Goal: Find specific page/section: Find specific page/section

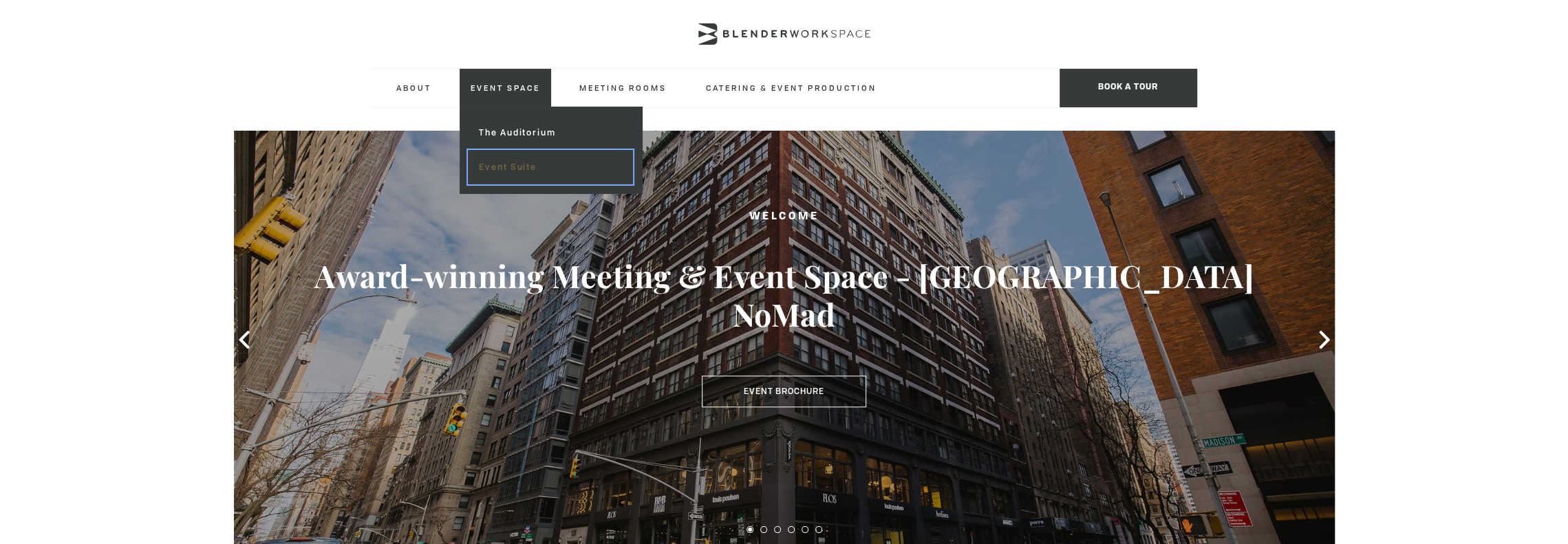
click at [518, 164] on link "Event Suite" at bounding box center [550, 167] width 165 height 34
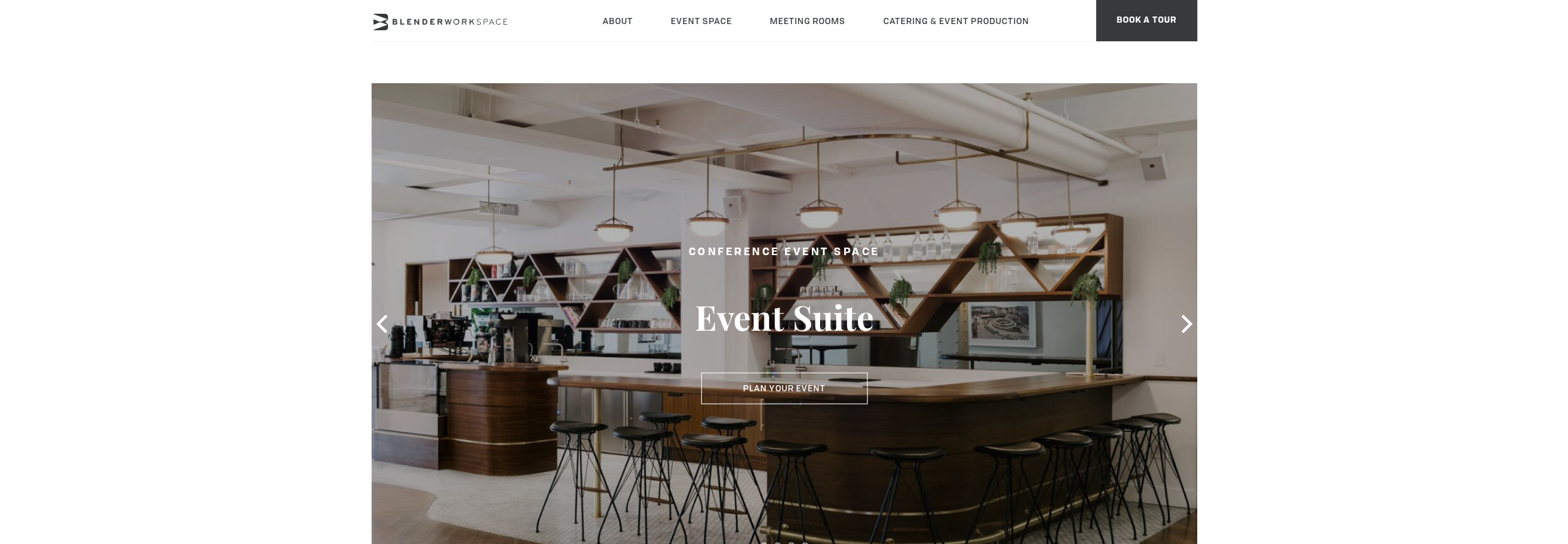
type div "2025-10-07"
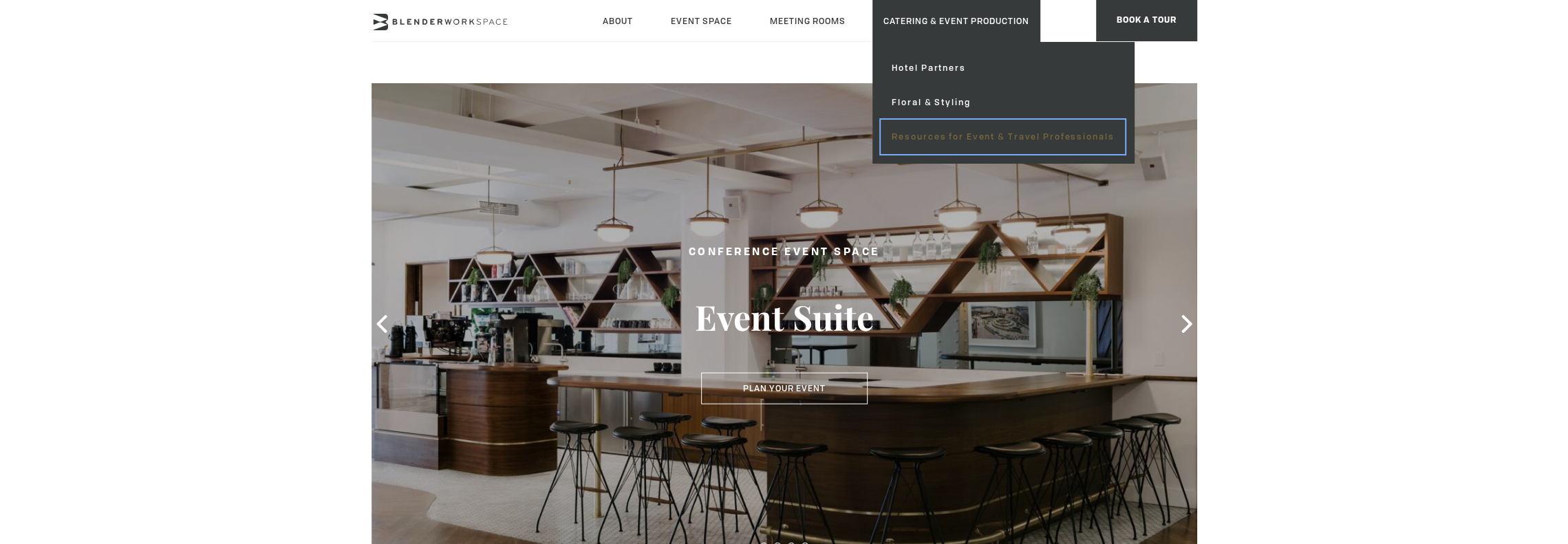
click at [932, 136] on link "Resources for Event & Travel Professionals" at bounding box center [1003, 137] width 244 height 34
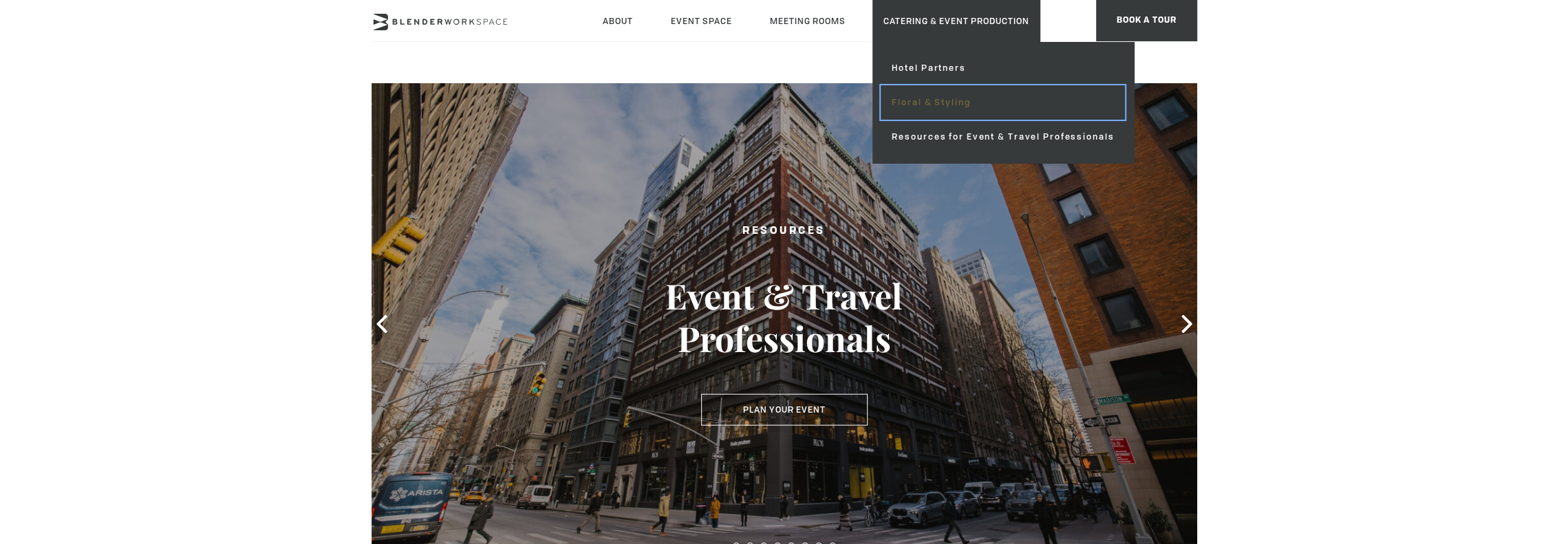
click at [927, 94] on link "Floral & Styling" at bounding box center [1003, 103] width 244 height 34
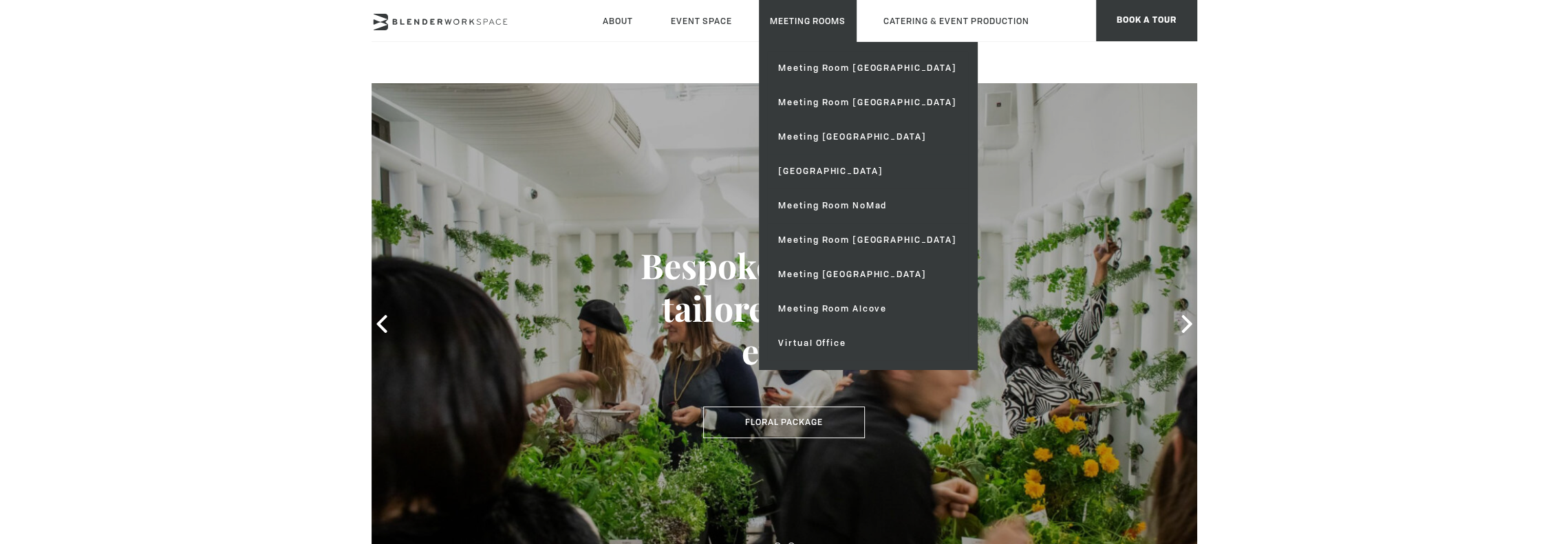
type div "[DATE]"
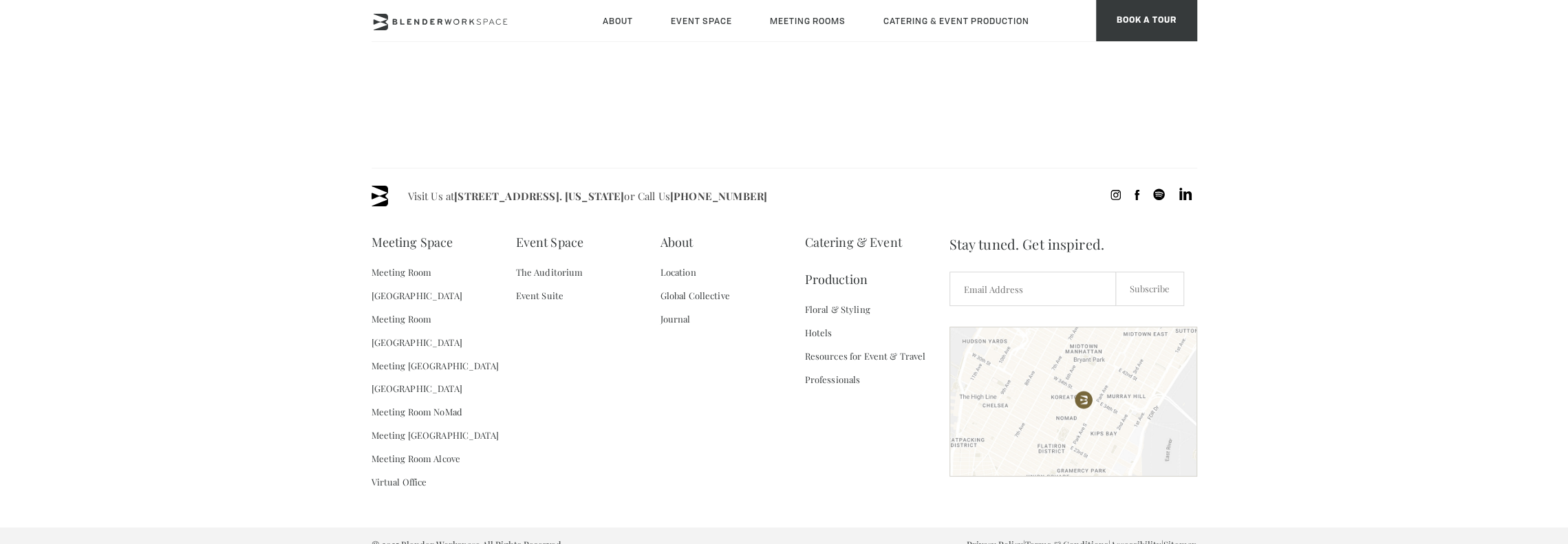
scroll to position [2520, 0]
